Goal: Ask a question: Seek information or help from site administrators or community

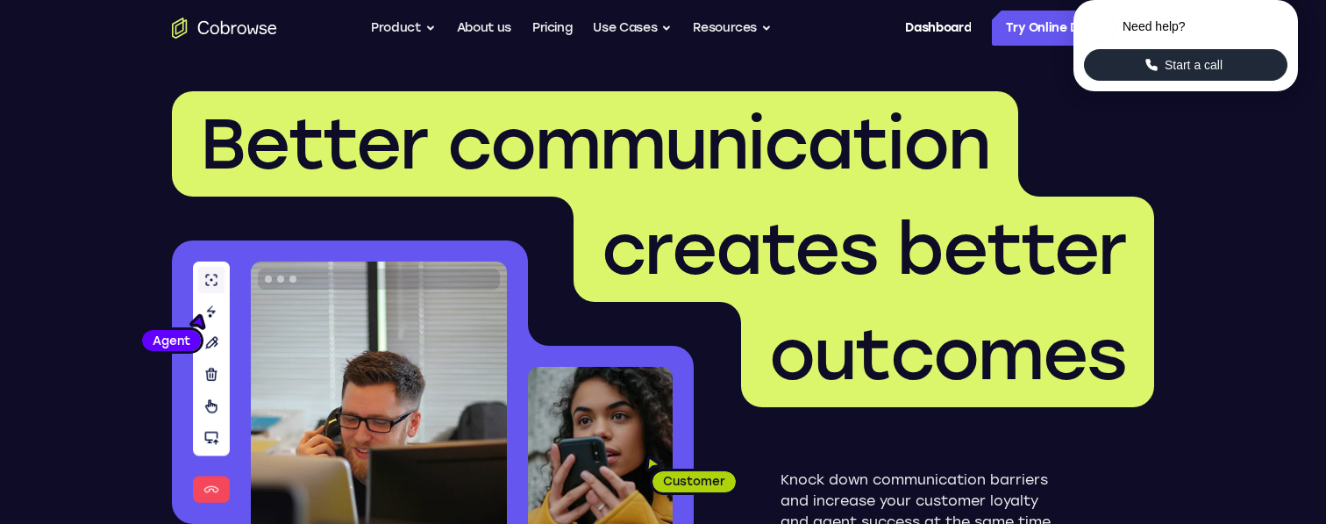
click at [1157, 73] on icon "Start a call" at bounding box center [1152, 65] width 16 height 16
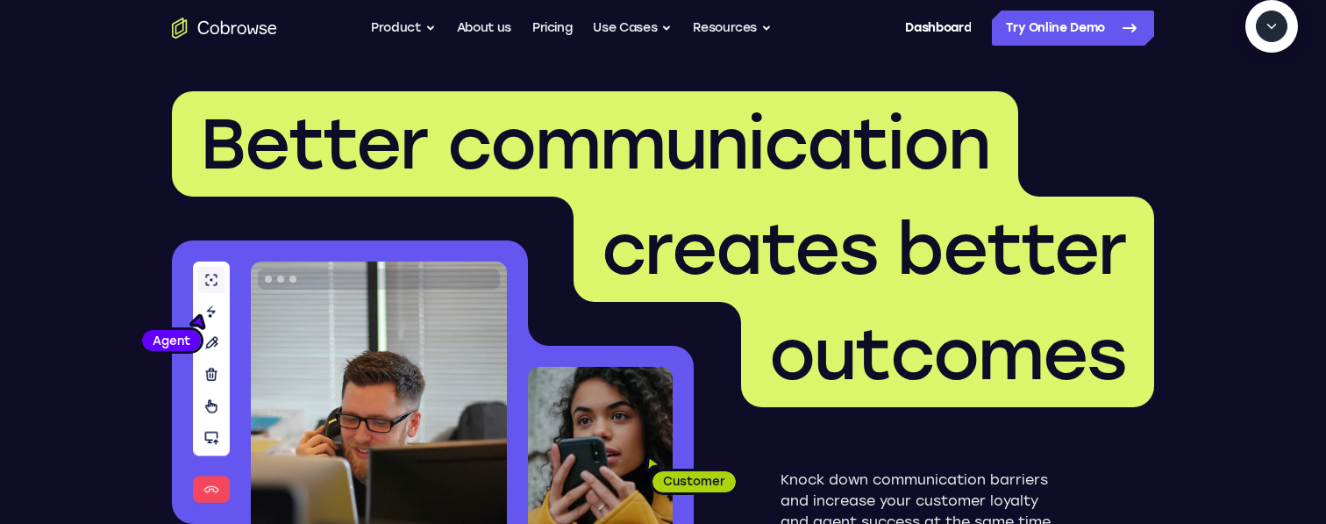
click at [1259, 123] on textarea "Text message input" at bounding box center [1281, 107] width 44 height 32
type textarea "a"
click at [1260, 79] on icon "Start a call" at bounding box center [1272, 67] width 24 height 24
click at [1183, 123] on textarea "Text message input" at bounding box center [1205, 107] width 44 height 32
type textarea "a"
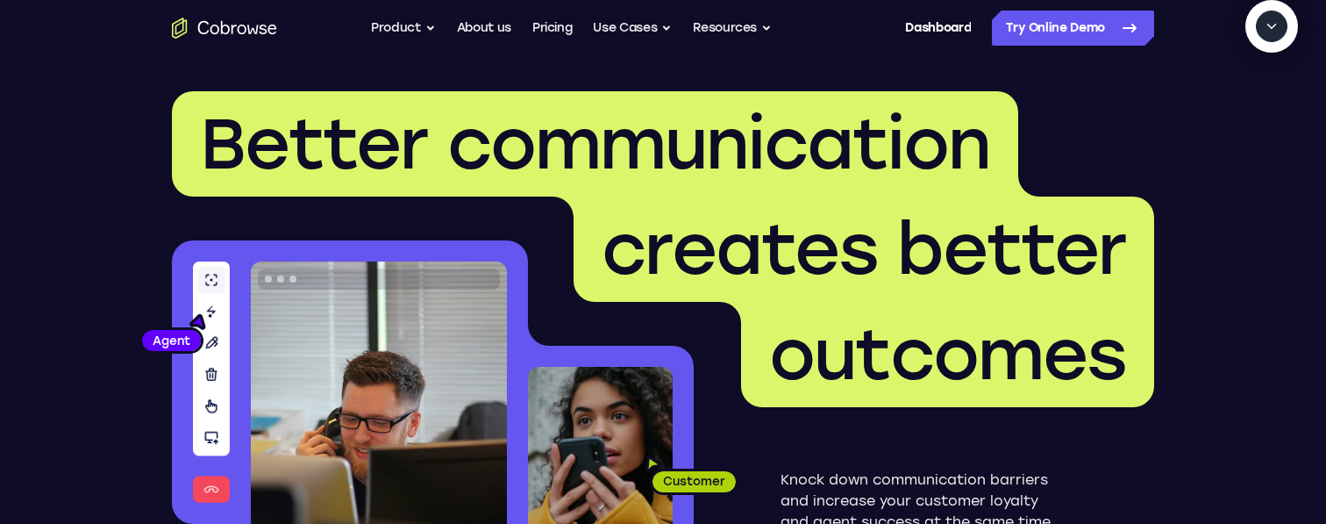
click at [1224, 123] on button "New call" at bounding box center [1238, 107] width 92 height 32
click at [1277, 123] on button "End" at bounding box center [1268, 107] width 32 height 32
click at [1243, 116] on span "New call" at bounding box center [1245, 107] width 57 height 18
click at [1245, 123] on textarea "Text message input" at bounding box center [1267, 107] width 44 height 32
type textarea "I"
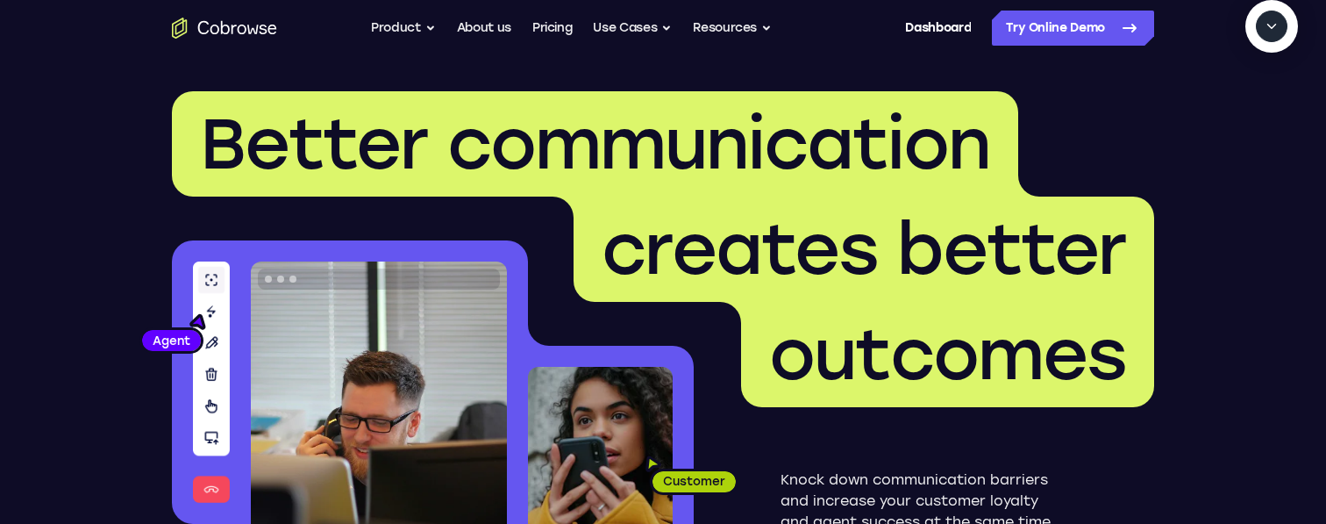
type textarea "add a team member"
click at [1245, 123] on textarea "Text message input" at bounding box center [1267, 107] width 44 height 32
type textarea "sure"
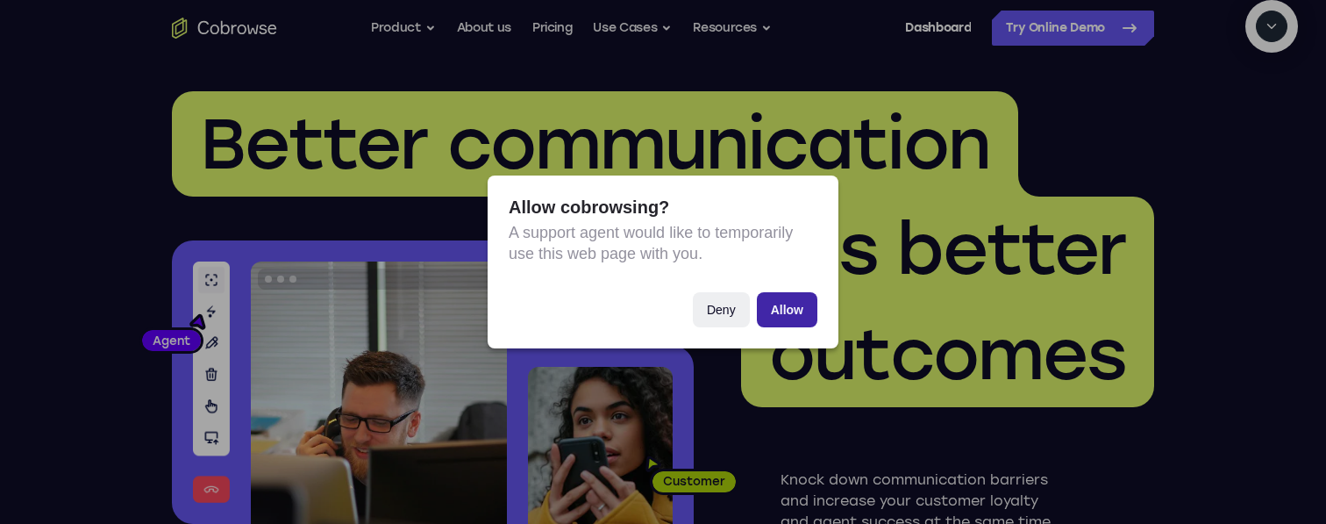
click at [789, 318] on button "Allow" at bounding box center [787, 309] width 61 height 35
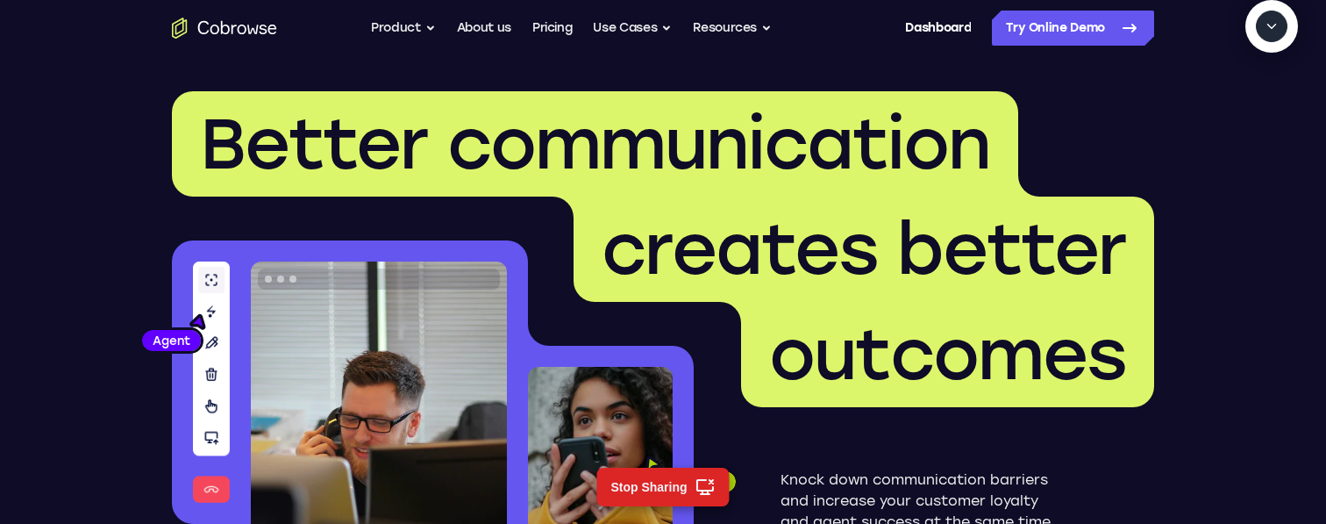
scroll to position [490, 0]
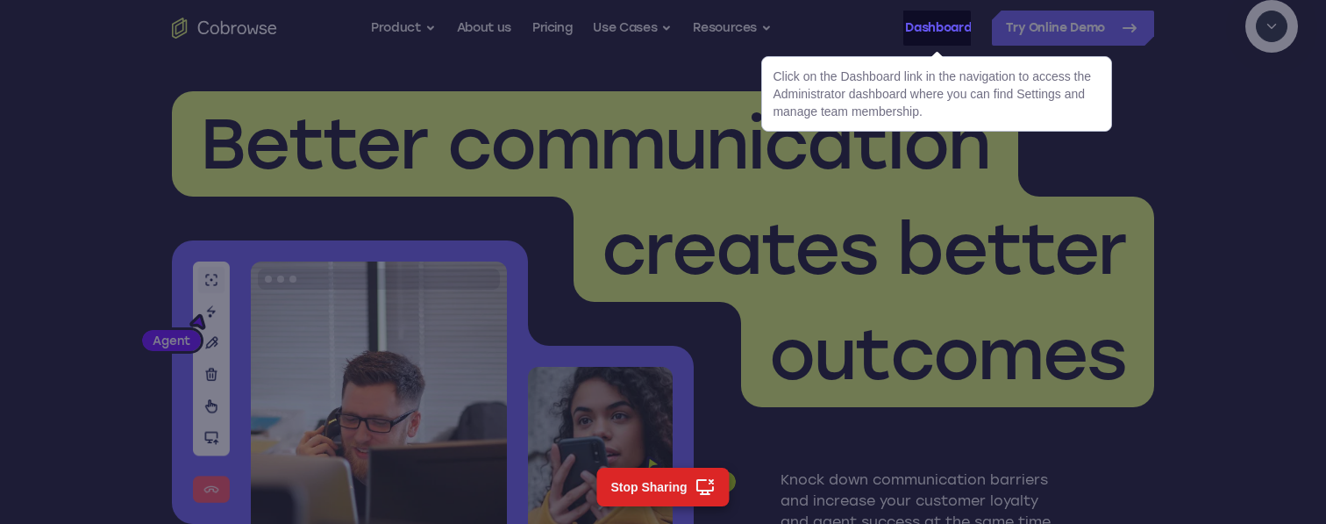
click at [924, 31] on link "Dashboard" at bounding box center [938, 28] width 66 height 35
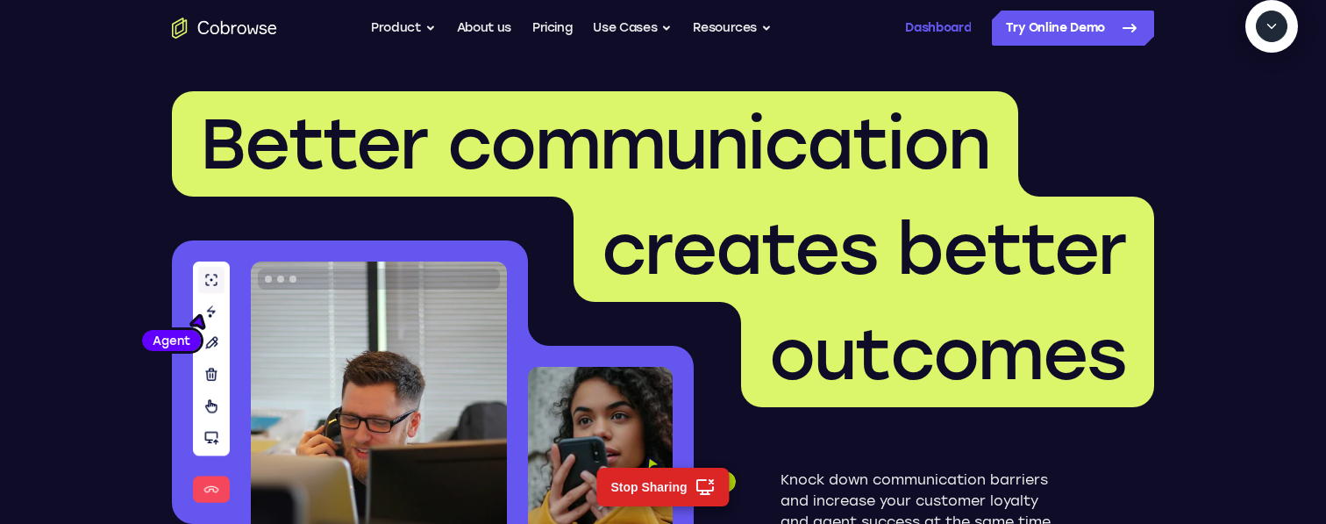
scroll to position [534, 0]
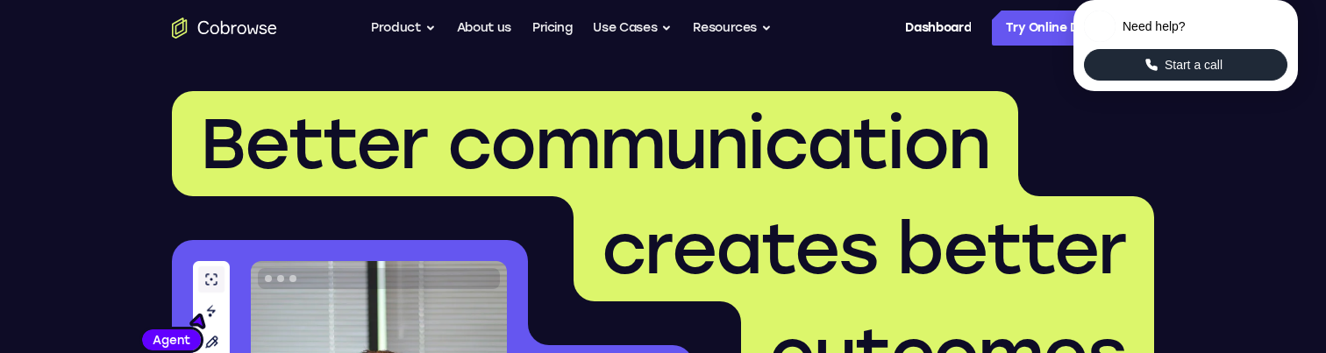
click at [1234, 81] on button "Start a call" at bounding box center [1185, 65] width 203 height 32
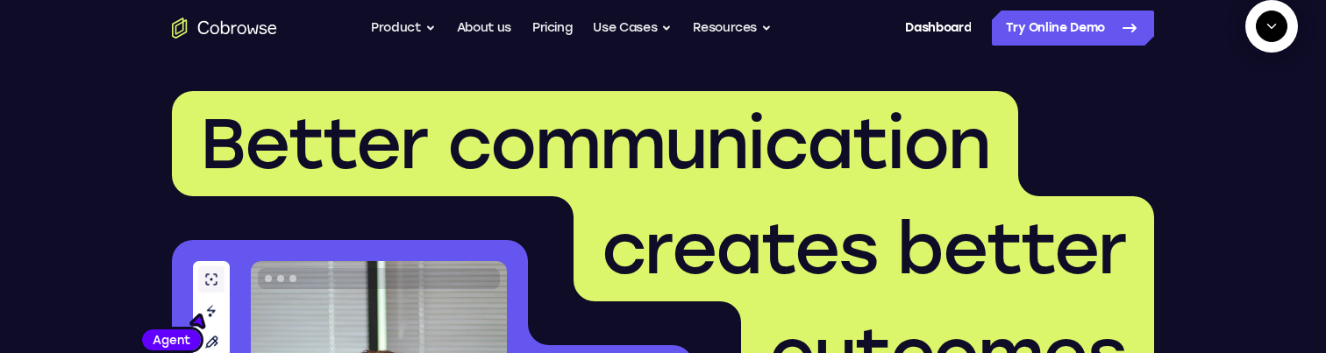
click at [1248, 90] on button "Start a call" at bounding box center [1271, 66] width 47 height 47
click at [1245, 123] on textarea "Text message input" at bounding box center [1267, 107] width 44 height 32
type textarea "add a team member"
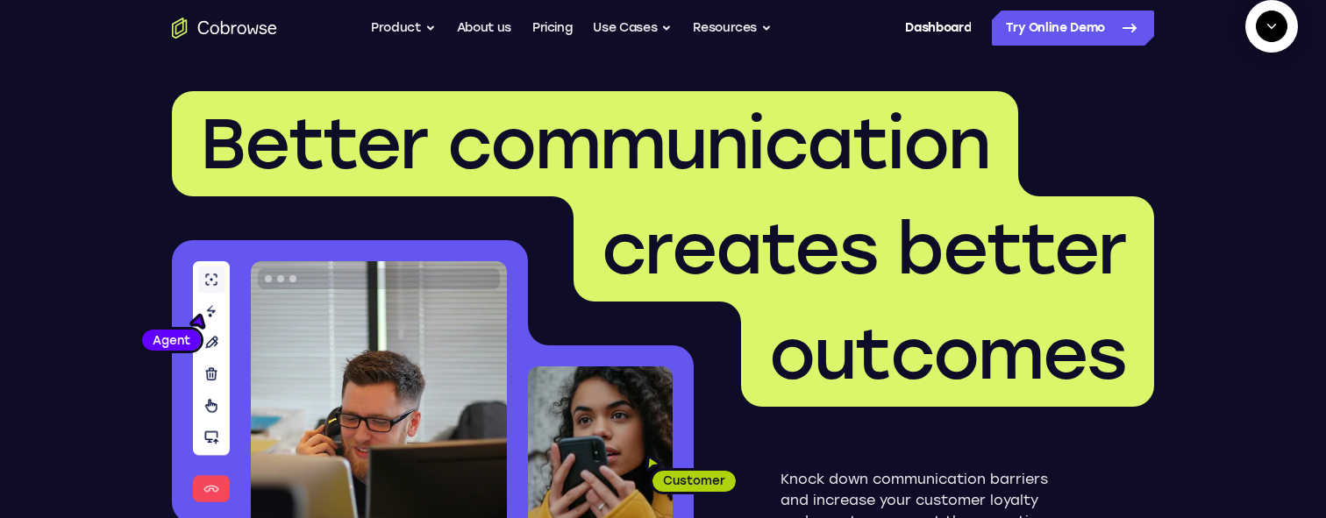
scroll to position [110, 0]
click at [1245, 123] on textarea "Text message input" at bounding box center [1267, 107] width 44 height 32
type textarea "yes"
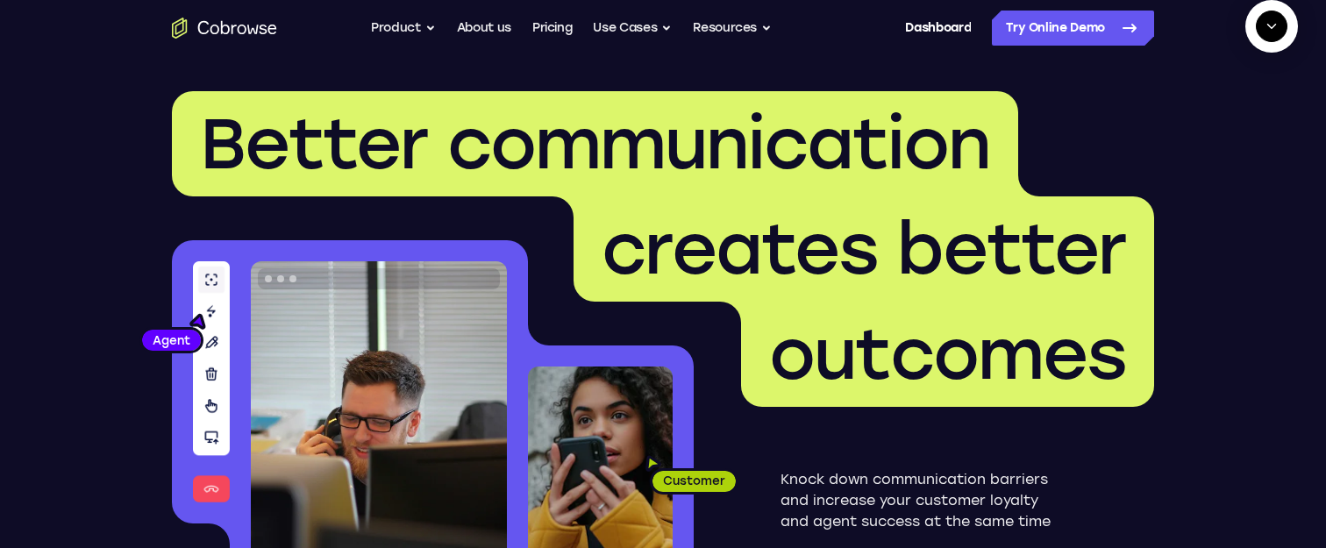
scroll to position [189, 0]
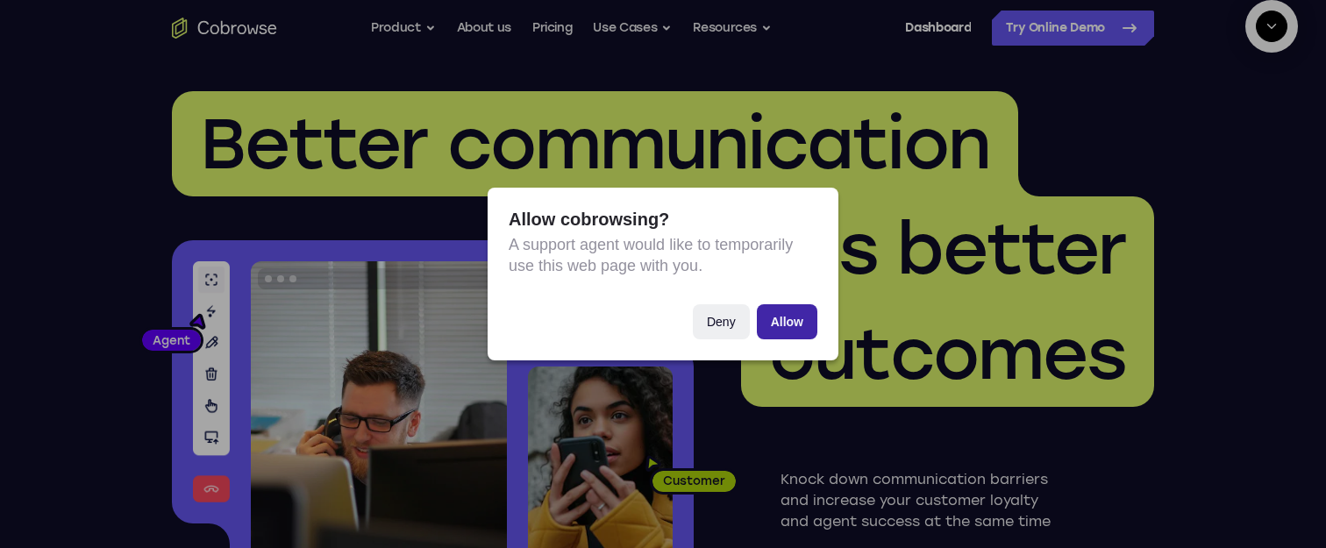
click at [774, 319] on button "Allow" at bounding box center [787, 321] width 61 height 35
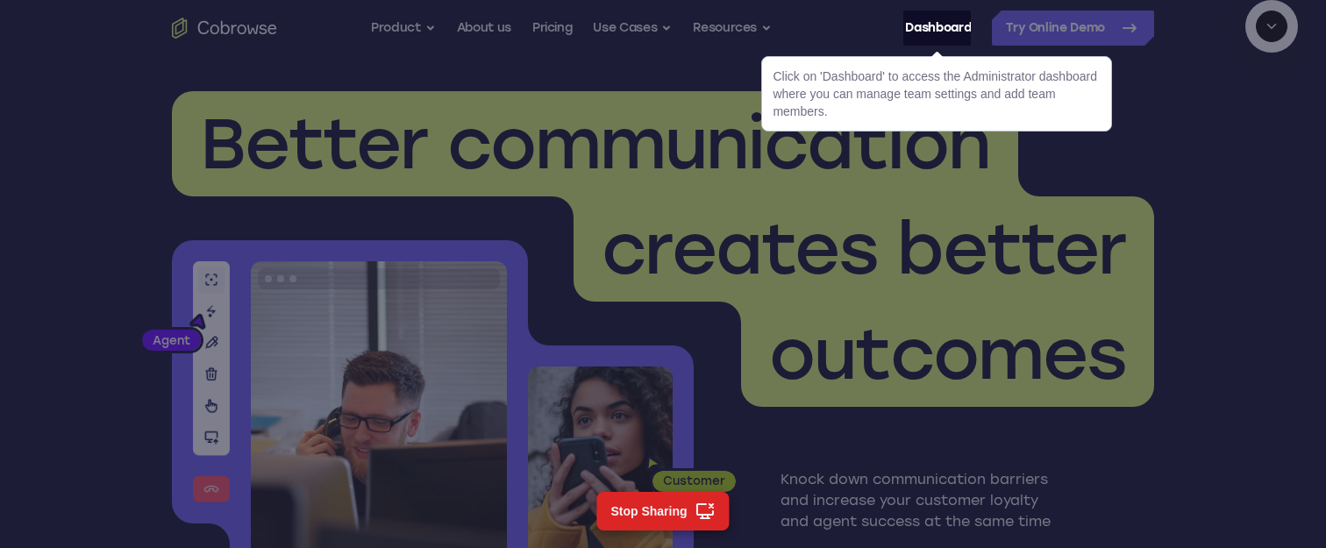
scroll to position [315, 0]
click at [931, 32] on link "Dashboard" at bounding box center [938, 28] width 66 height 35
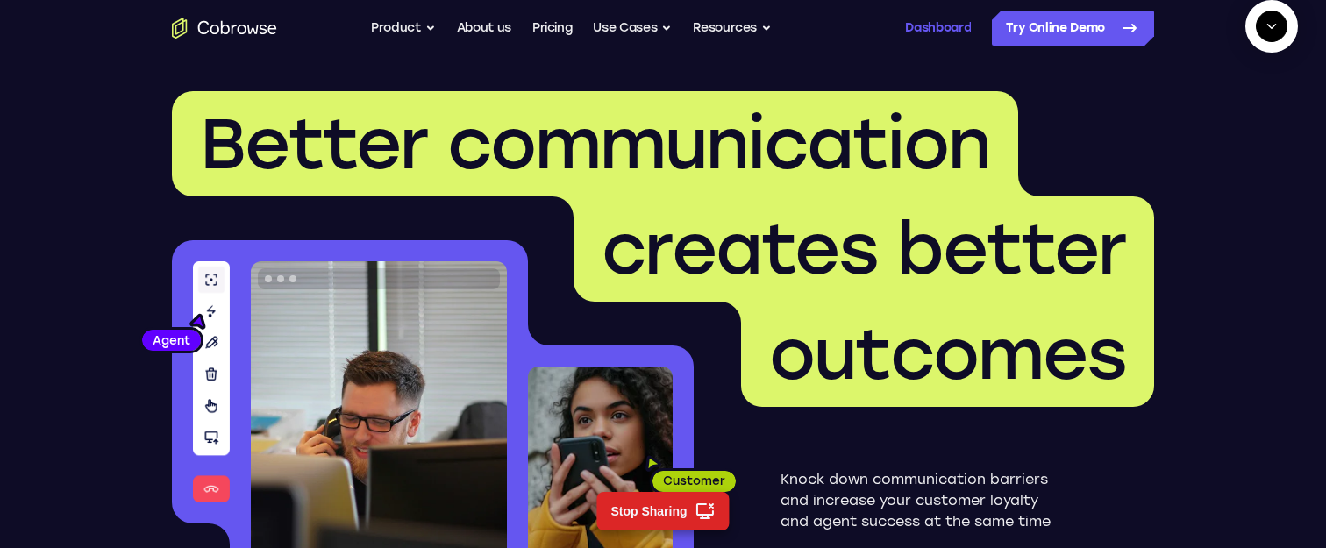
scroll to position [357, 0]
